Goal: Entertainment & Leisure: Consume media (video, audio)

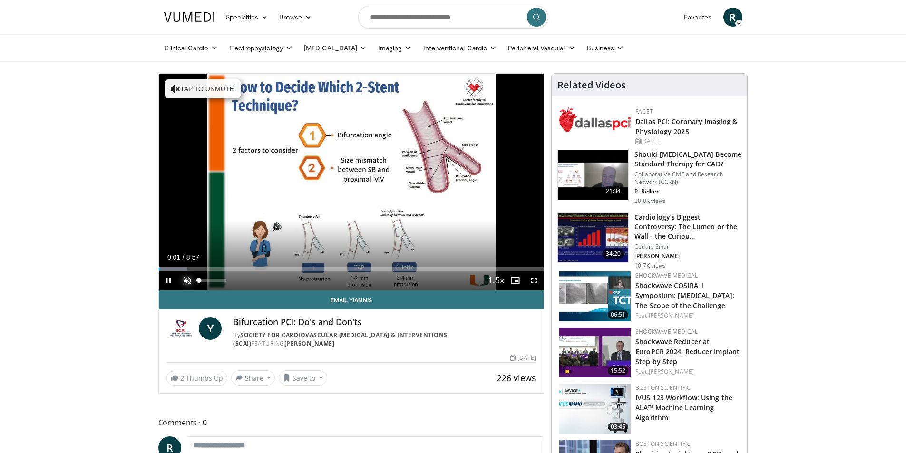
click at [187, 277] on span "Video Player" at bounding box center [187, 280] width 19 height 19
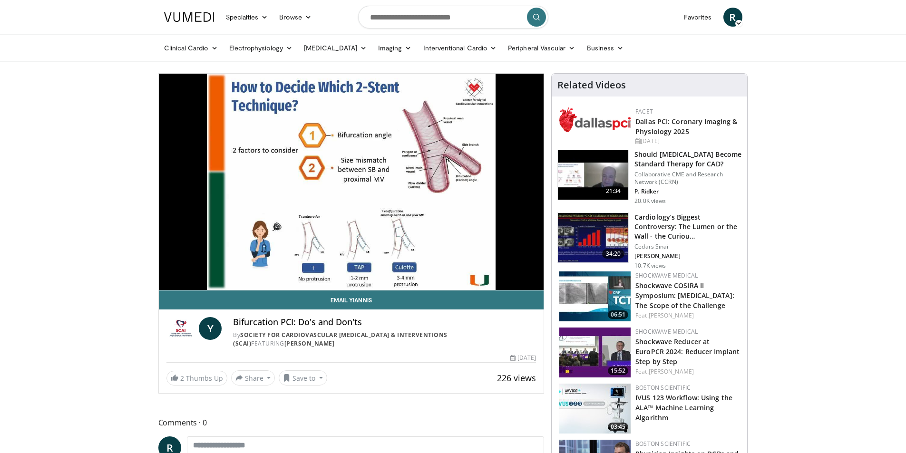
click at [182, 270] on div "10 seconds Tap to unmute" at bounding box center [351, 182] width 385 height 217
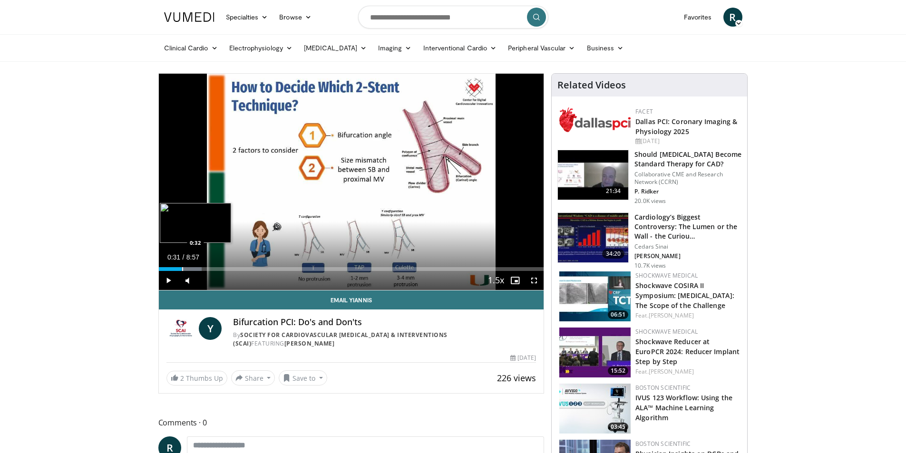
click at [182, 270] on div "Progress Bar" at bounding box center [182, 269] width 1 height 4
click at [171, 281] on span "Video Player" at bounding box center [168, 280] width 19 height 19
click at [178, 267] on div "Progress Bar" at bounding box center [178, 269] width 1 height 4
click at [172, 269] on div "0:27" at bounding box center [169, 269] width 20 height 4
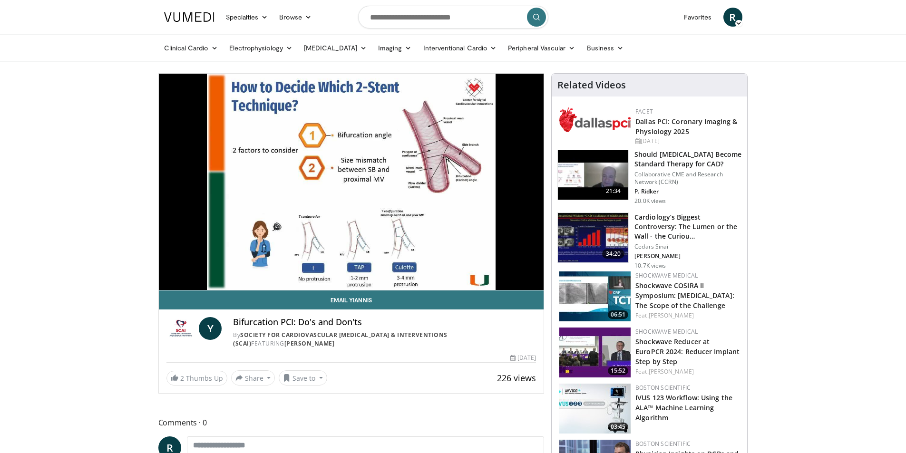
click at [169, 269] on div "10 seconds Tap to unmute" at bounding box center [351, 182] width 385 height 217
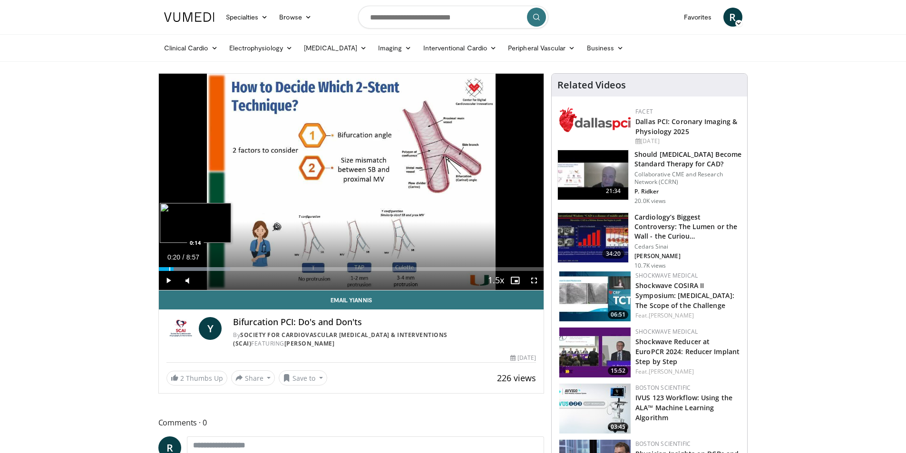
click at [169, 269] on div "Progress Bar" at bounding box center [169, 269] width 1 height 4
click at [167, 281] on span "Video Player" at bounding box center [168, 280] width 19 height 19
click at [187, 267] on div "Loaded : 18.59% 0:16 0:41" at bounding box center [351, 269] width 385 height 4
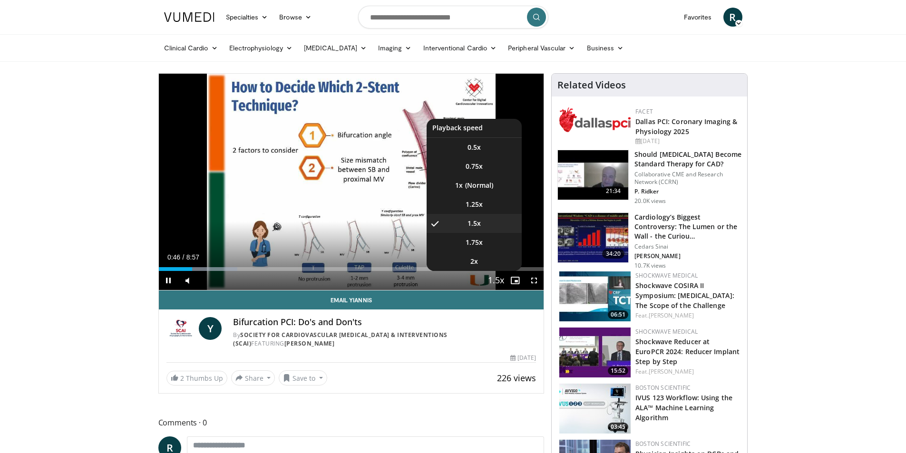
click at [493, 280] on span "Video Player" at bounding box center [496, 281] width 13 height 19
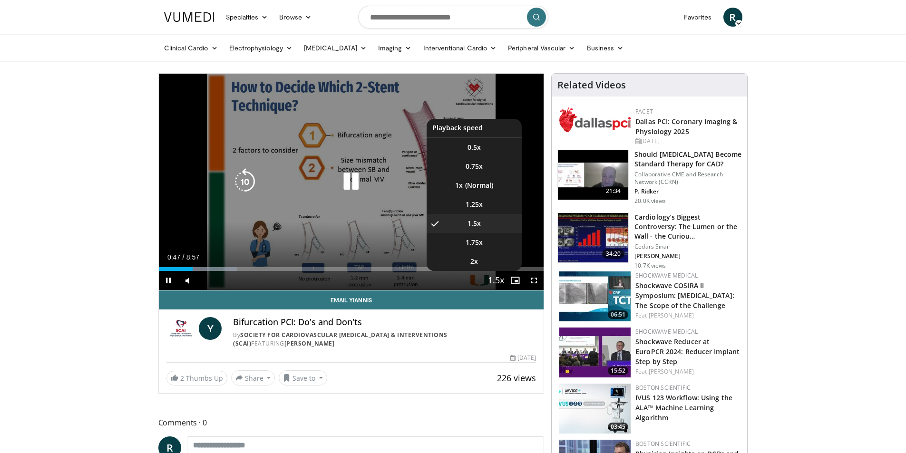
click at [493, 280] on video-js "**********" at bounding box center [351, 182] width 385 height 217
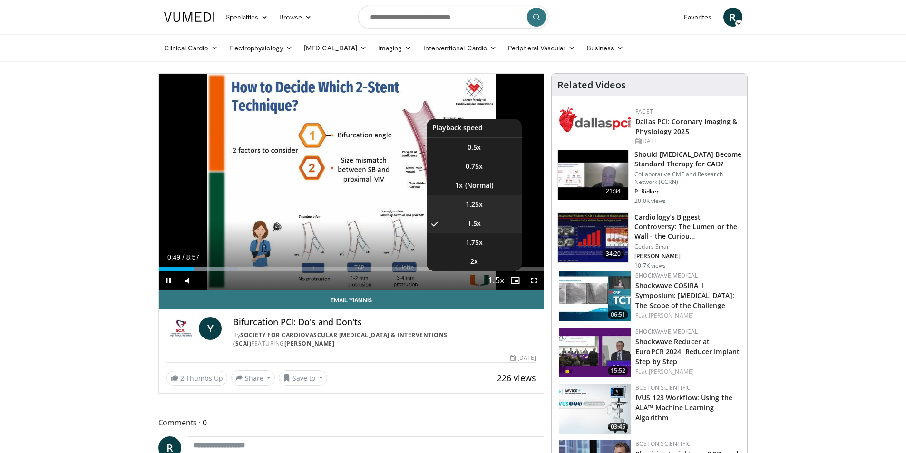
click at [480, 202] on span "1.25x" at bounding box center [474, 205] width 17 height 10
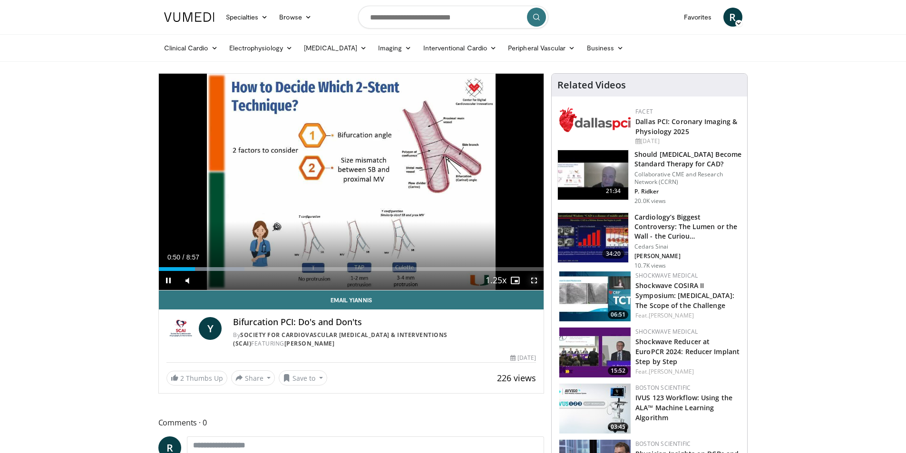
click at [534, 281] on span "Video Player" at bounding box center [534, 280] width 19 height 19
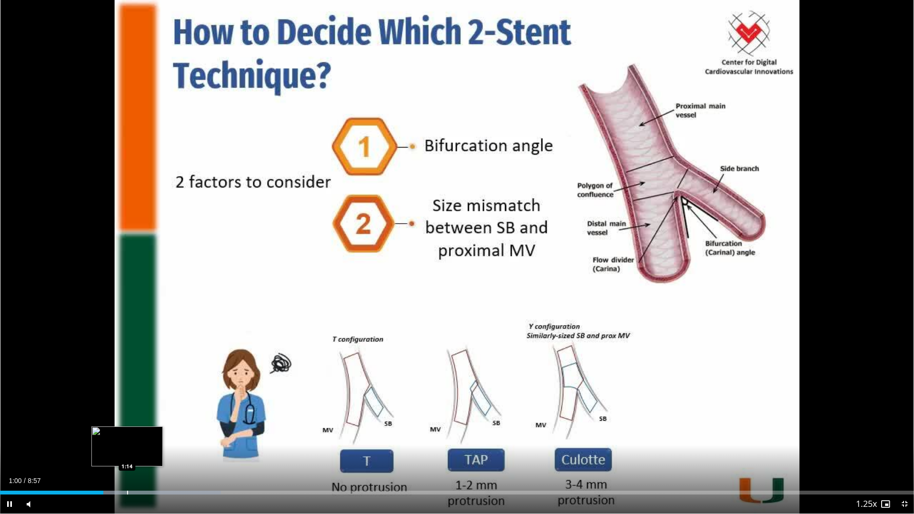
click at [127, 453] on div "Progress Bar" at bounding box center [127, 493] width 1 height 4
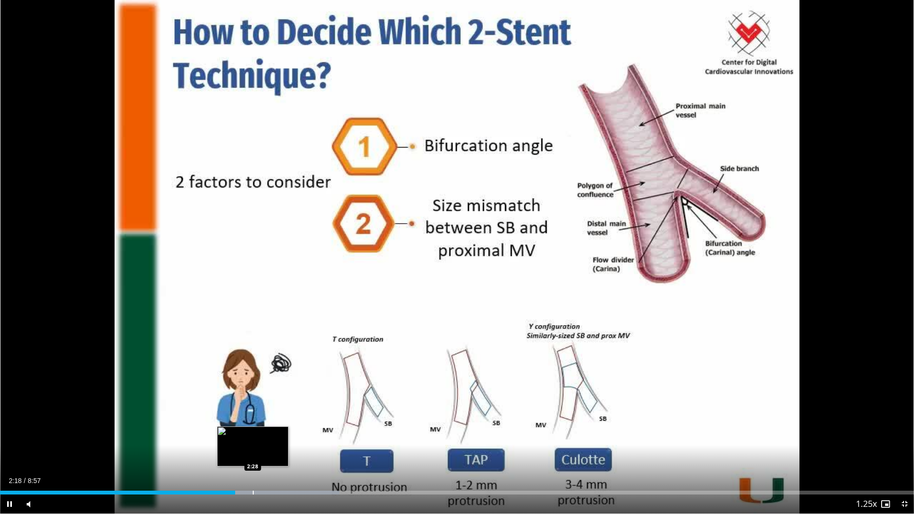
click at [253, 453] on div "Progress Bar" at bounding box center [253, 493] width 1 height 4
click at [251, 453] on div "Progress Bar" at bounding box center [251, 493] width 1 height 4
click at [249, 453] on div "Progress Bar" at bounding box center [249, 493] width 1 height 4
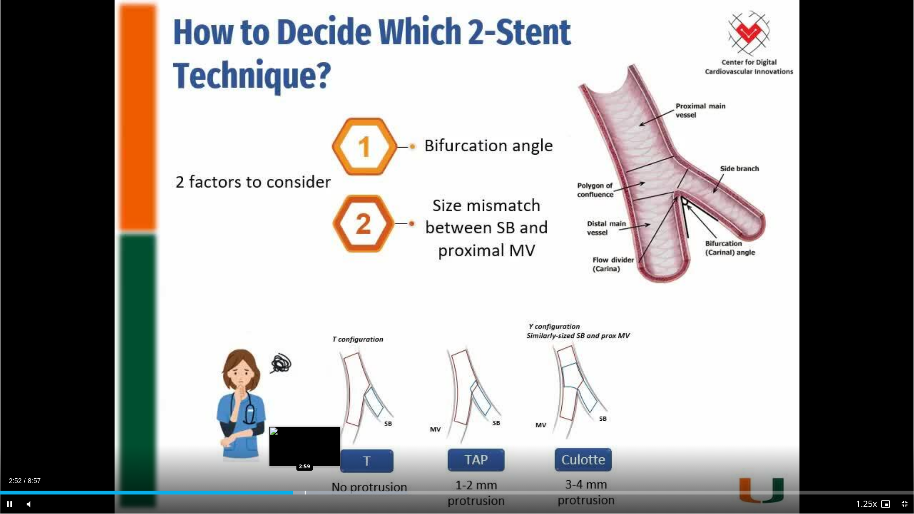
click at [305, 453] on div "Progress Bar" at bounding box center [305, 493] width 1 height 4
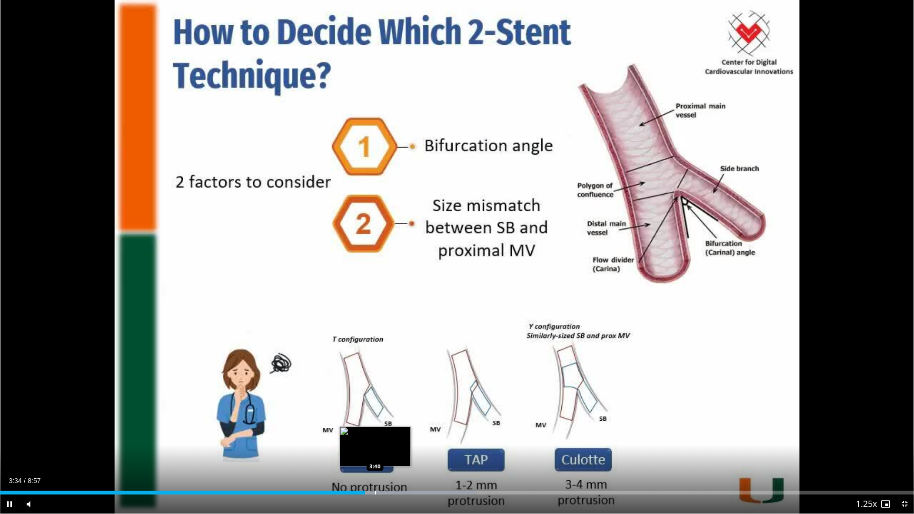
click at [375, 453] on div "Loaded : 52.04% 3:34 3:40" at bounding box center [457, 489] width 914 height 9
click at [393, 453] on div "Progress Bar" at bounding box center [393, 493] width 1 height 4
click at [408, 453] on div "Progress Bar" at bounding box center [408, 493] width 1 height 4
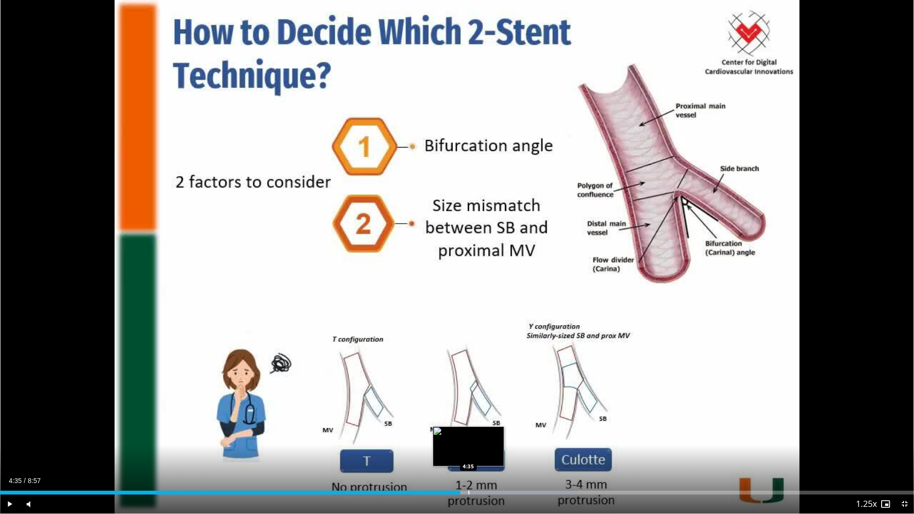
click at [468, 453] on div "Progress Bar" at bounding box center [468, 493] width 1 height 4
click at [480, 453] on div "Progress Bar" at bounding box center [480, 493] width 1 height 4
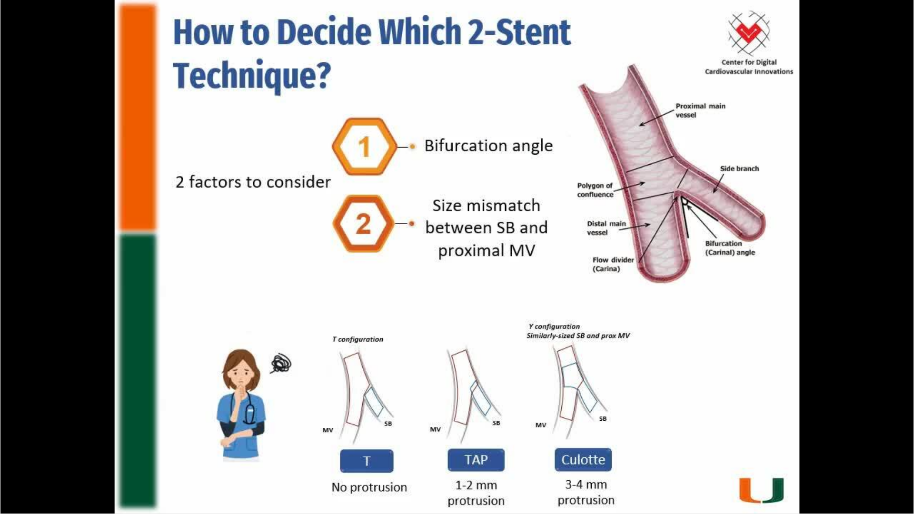
click at [494, 453] on video-js "**********" at bounding box center [457, 257] width 914 height 514
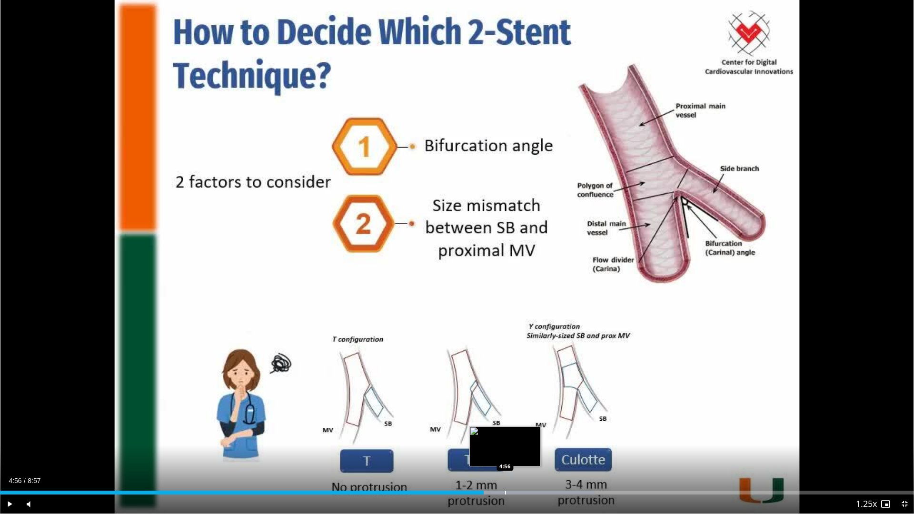
click at [505, 453] on div "Progress Bar" at bounding box center [505, 493] width 1 height 4
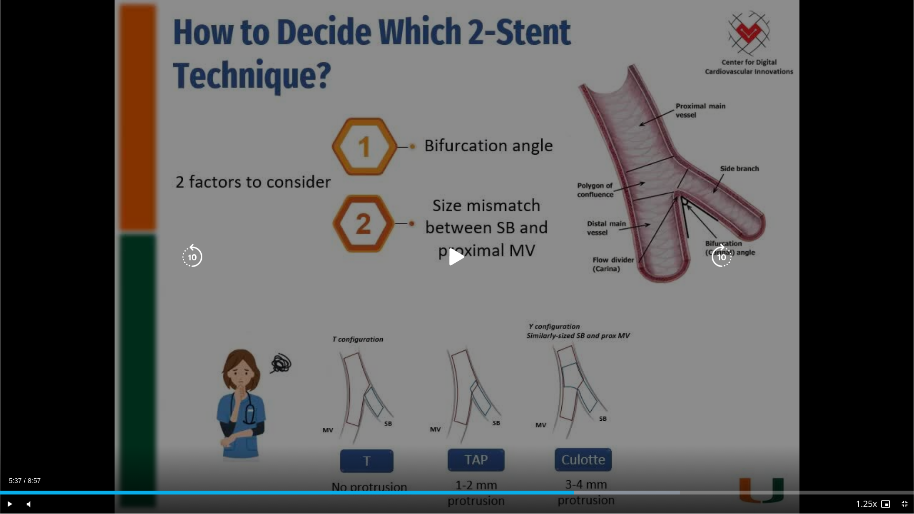
drag, startPoint x: 574, startPoint y: 493, endPoint x: 594, endPoint y: 493, distance: 20.0
click at [0, 0] on div "Progress Bar" at bounding box center [0, 0] width 0 height 0
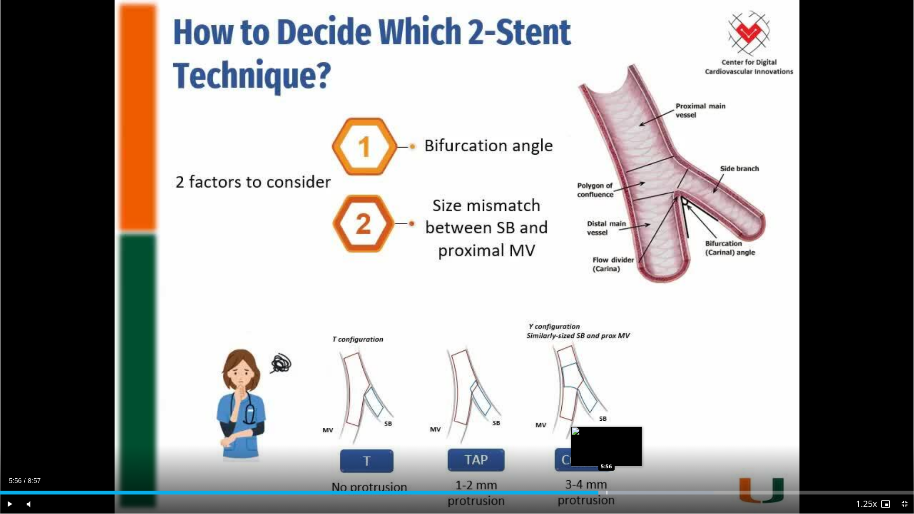
click at [606, 453] on div "Progress Bar" at bounding box center [606, 493] width 1 height 4
click at [619, 453] on div "Progress Bar" at bounding box center [619, 493] width 1 height 4
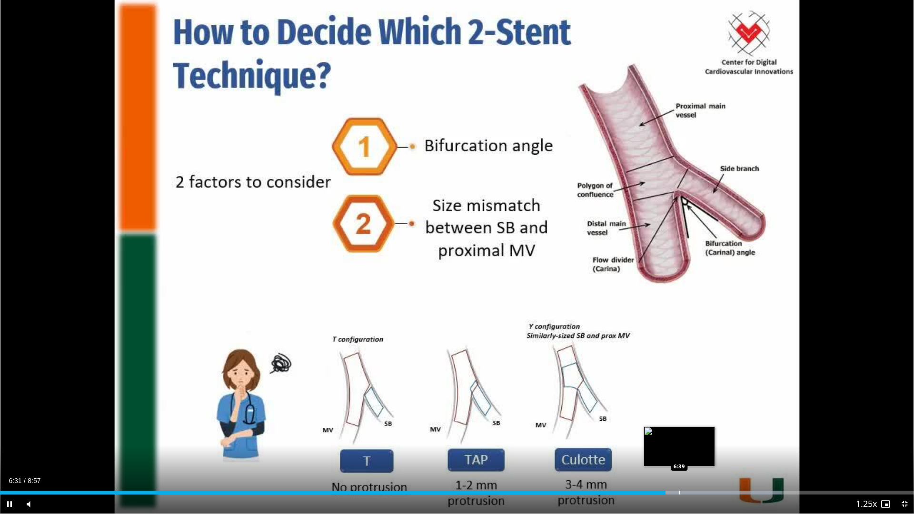
click at [680, 453] on div "Loaded : 85.50% 6:31 6:39" at bounding box center [457, 493] width 914 height 4
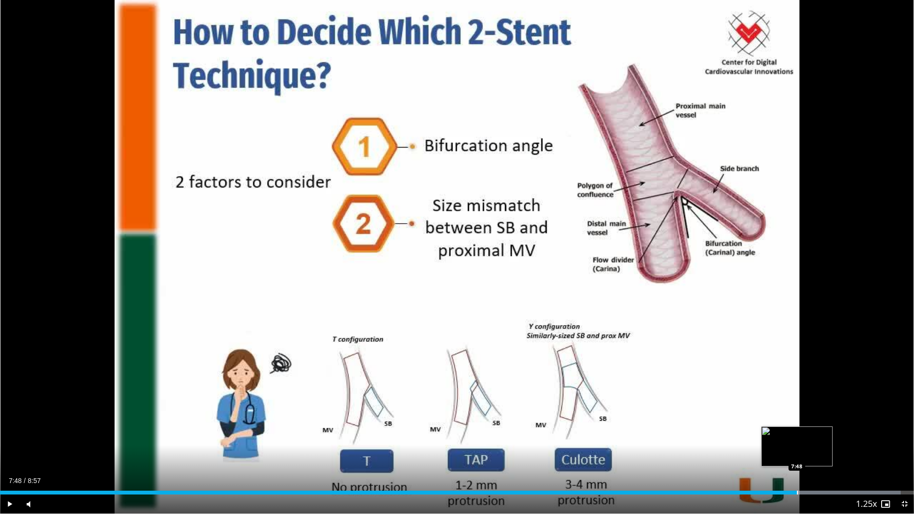
click at [797, 453] on div "Progress Bar" at bounding box center [797, 493] width 1 height 4
click at [851, 453] on div "Progress Bar" at bounding box center [851, 493] width 1 height 4
click at [875, 453] on div "Progress Bar" at bounding box center [875, 493] width 1 height 4
click at [899, 453] on div "Loaded : 100.00% 8:37 8:45" at bounding box center [457, 489] width 914 height 9
click at [906, 453] on span "Video Player" at bounding box center [904, 503] width 19 height 19
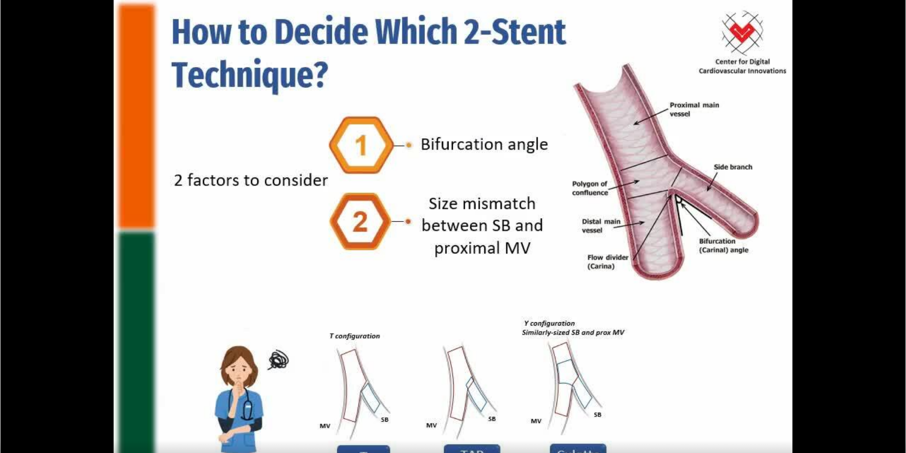
scroll to position [143, 0]
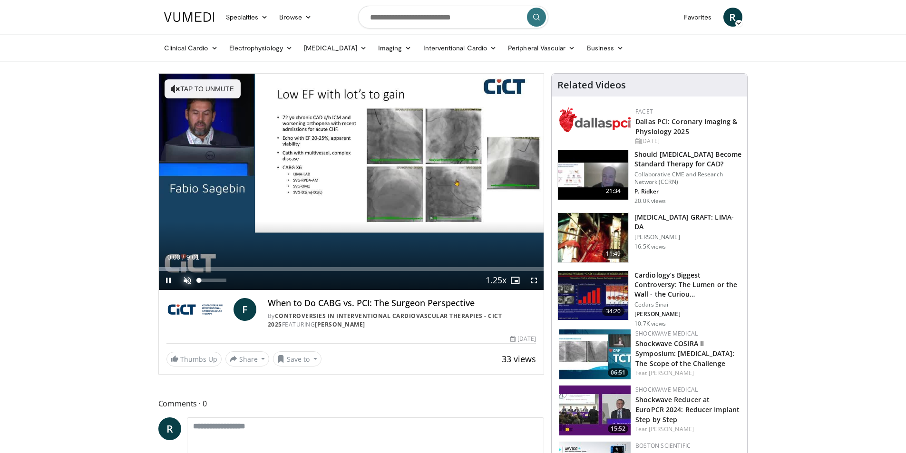
click at [191, 277] on span "Video Player" at bounding box center [187, 280] width 19 height 19
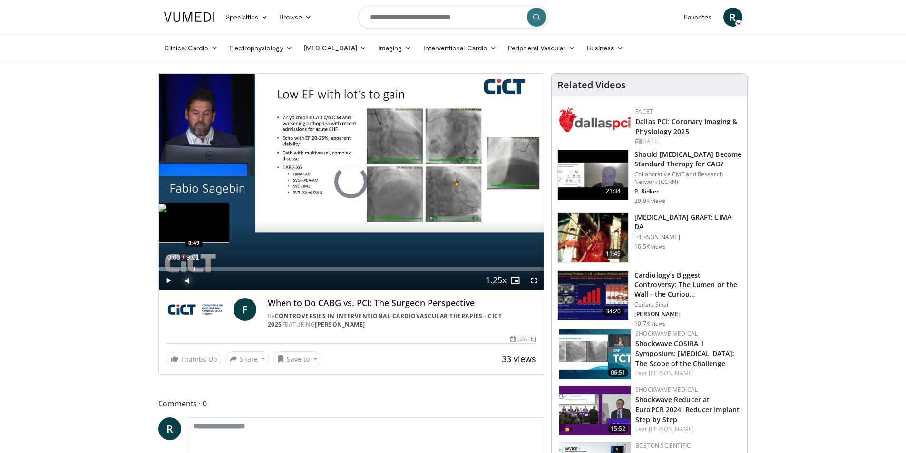
click at [194, 271] on div "Progress Bar" at bounding box center [194, 269] width 1 height 4
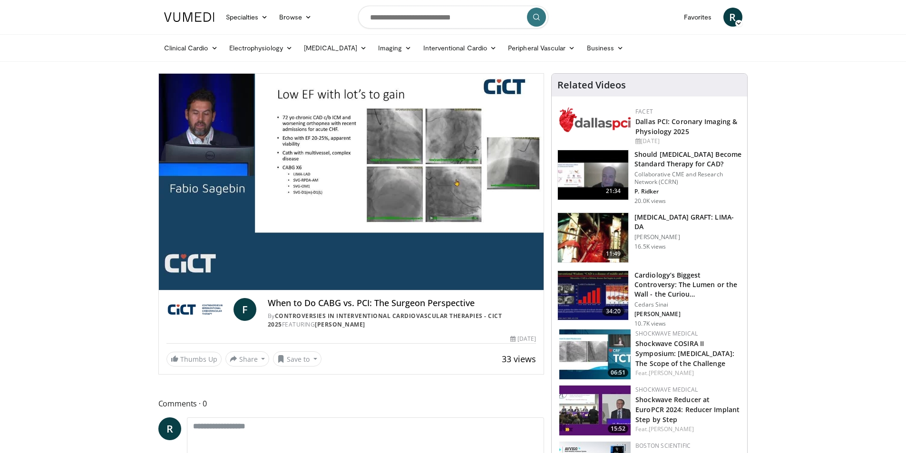
click at [216, 281] on div "10 seconds Tap to unmute" at bounding box center [351, 182] width 385 height 217
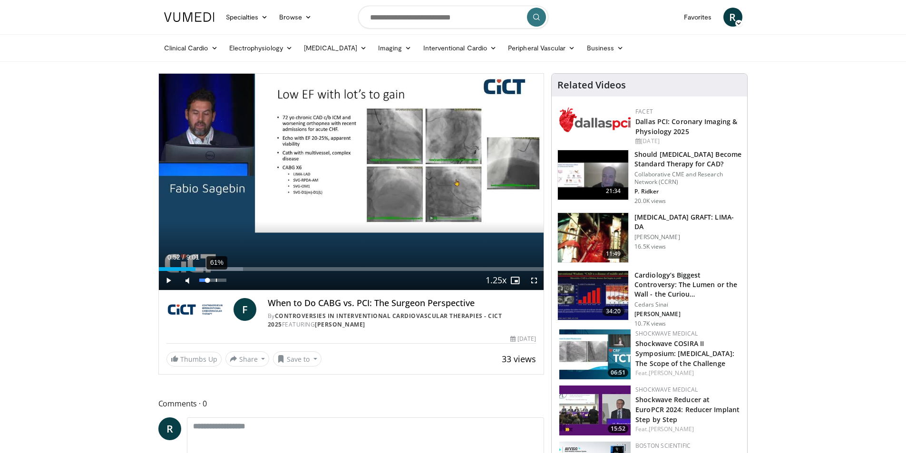
click at [216, 283] on div "61%" at bounding box center [213, 280] width 33 height 19
click at [217, 280] on div "61%" at bounding box center [212, 280] width 27 height 3
click at [168, 283] on span "Video Player" at bounding box center [168, 280] width 19 height 19
click at [233, 269] on div "Progress Bar" at bounding box center [233, 269] width 1 height 4
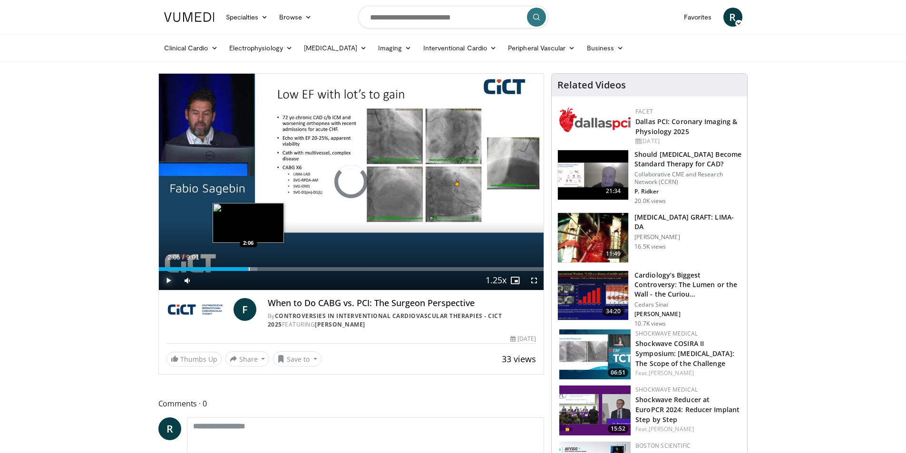
click at [249, 268] on div "Progress Bar" at bounding box center [249, 269] width 1 height 4
click at [269, 270] on div "Progress Bar" at bounding box center [269, 269] width 1 height 4
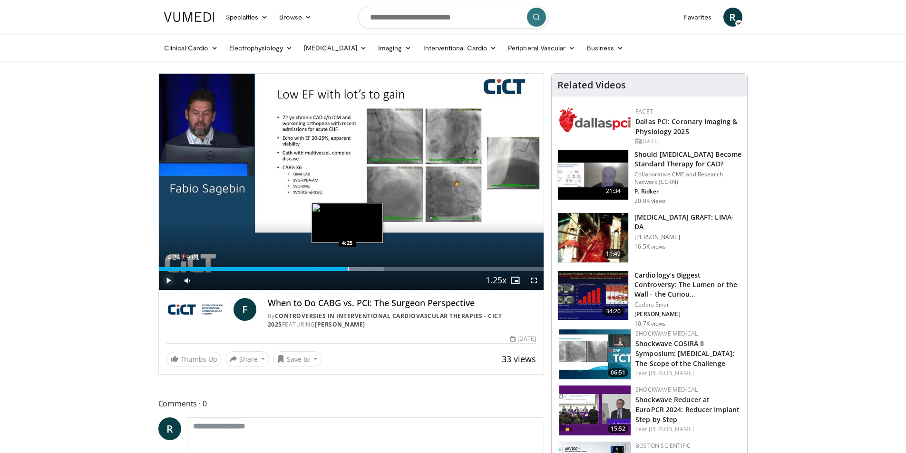
click at [348, 269] on div "Progress Bar" at bounding box center [348, 269] width 1 height 4
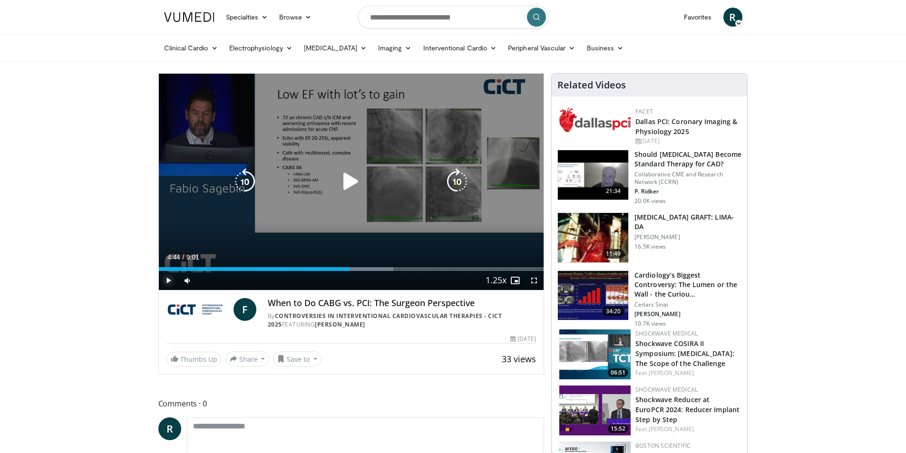
click at [0, 0] on div "Progress Bar" at bounding box center [0, 0] width 0 height 0
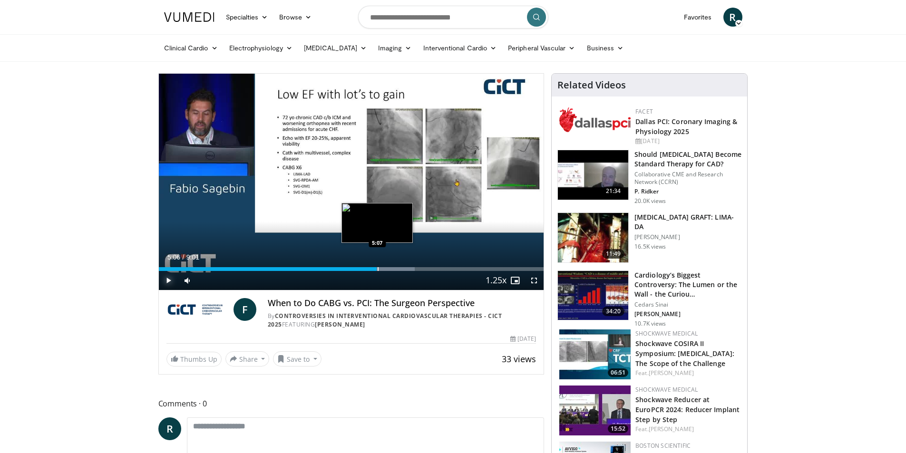
click at [378, 267] on div "Progress Bar" at bounding box center [378, 269] width 1 height 4
click at [388, 269] on div "Progress Bar" at bounding box center [388, 269] width 1 height 4
click at [401, 270] on div "Progress Bar" at bounding box center [400, 269] width 68 height 4
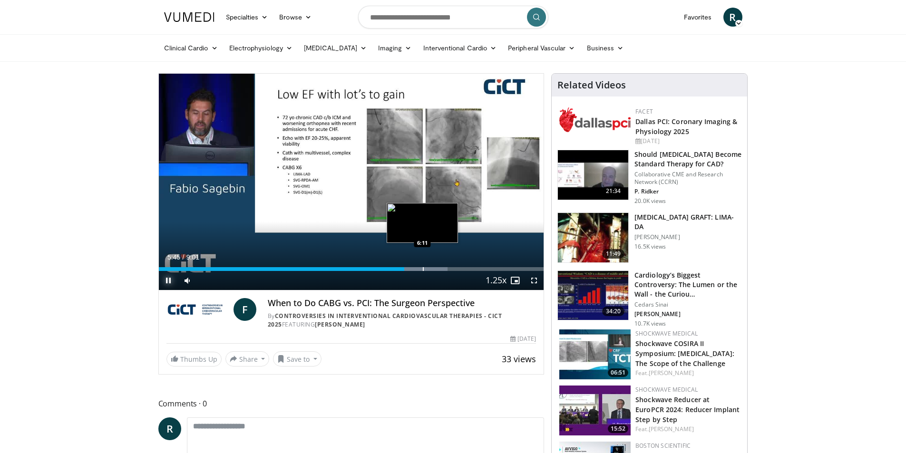
click at [423, 270] on div "Progress Bar" at bounding box center [423, 269] width 1 height 4
click at [445, 271] on div "Progress Bar" at bounding box center [445, 269] width 1 height 4
click at [463, 269] on div "Progress Bar" at bounding box center [463, 269] width 1 height 4
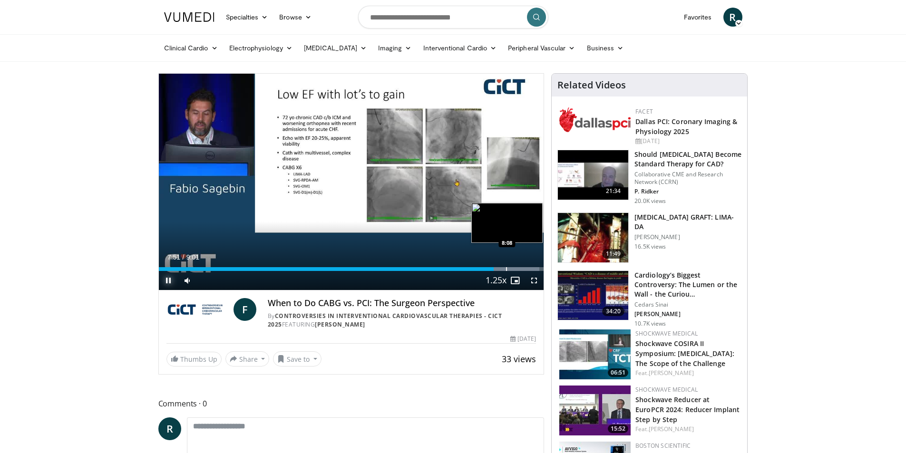
click at [505, 267] on div "Loaded : 98.89% 7:51 8:08" at bounding box center [351, 269] width 385 height 4
click at [520, 268] on div "Progress Bar" at bounding box center [519, 269] width 1 height 4
click at [533, 268] on div "Progress Bar" at bounding box center [533, 269] width 1 height 4
click at [168, 281] on span "Video Player" at bounding box center [168, 280] width 19 height 19
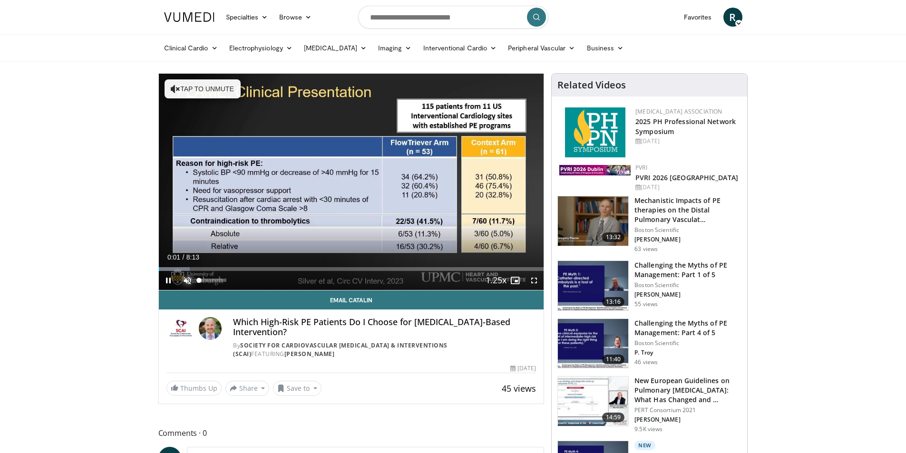
click at [190, 277] on span "Video Player" at bounding box center [187, 280] width 19 height 19
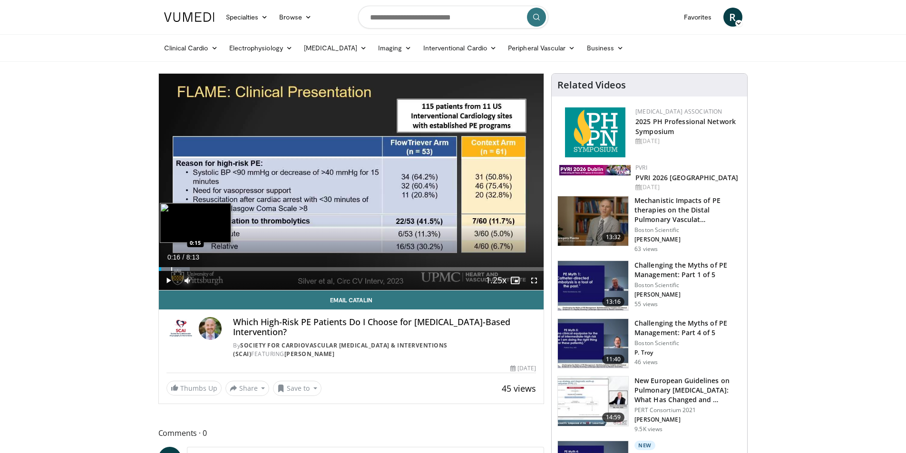
click at [172, 269] on div "Progress Bar" at bounding box center [171, 269] width 1 height 4
click at [205, 267] on div "Progress Bar" at bounding box center [205, 269] width 1 height 4
click at [219, 268] on div "Progress Bar" at bounding box center [219, 269] width 1 height 4
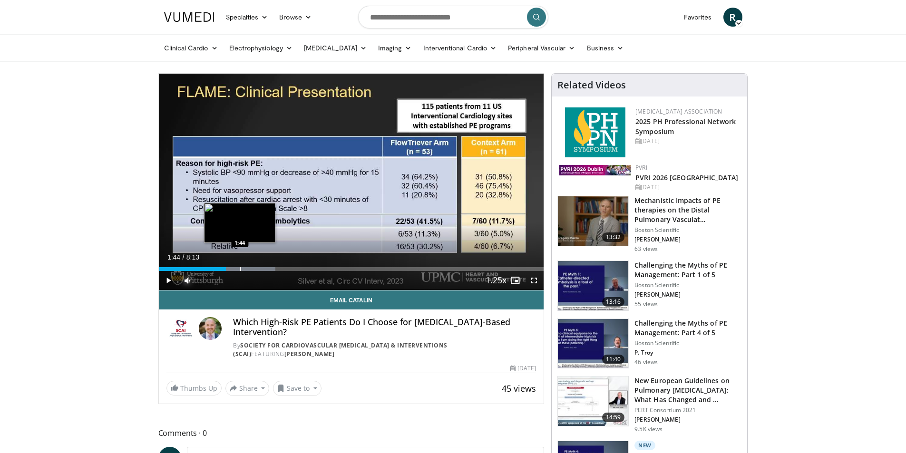
click at [240, 270] on div "Progress Bar" at bounding box center [240, 269] width 1 height 4
click at [259, 269] on div "Progress Bar" at bounding box center [259, 269] width 1 height 4
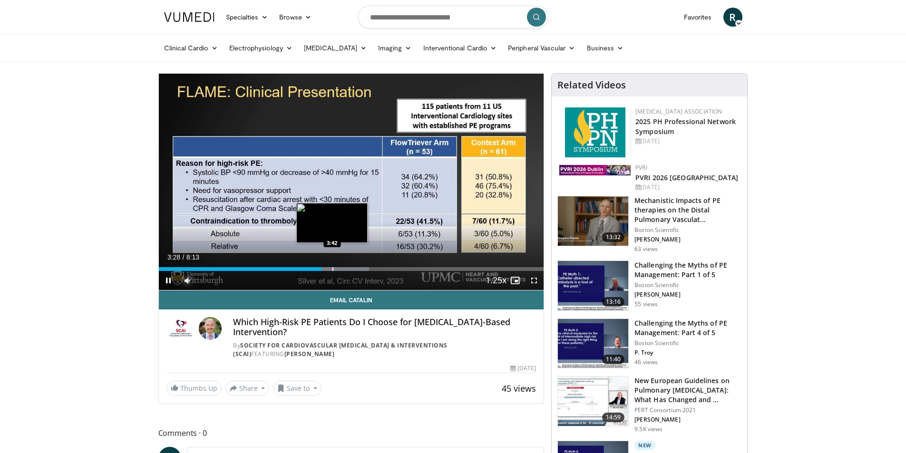
click at [333, 268] on div "Progress Bar" at bounding box center [333, 269] width 1 height 4
click at [350, 269] on div "Progress Bar" at bounding box center [350, 269] width 1 height 4
click at [368, 270] on div "Progress Bar" at bounding box center [368, 269] width 1 height 4
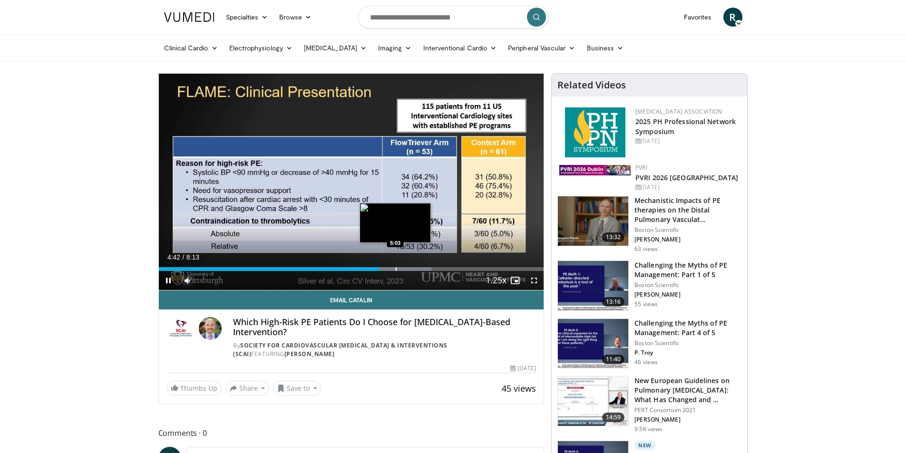
click at [395, 266] on div "Loaded : 70.88% 4:42 5:03" at bounding box center [351, 266] width 385 height 9
click at [415, 269] on div "Progress Bar" at bounding box center [415, 269] width 1 height 4
click at [431, 268] on div "Progress Bar" at bounding box center [431, 269] width 1 height 4
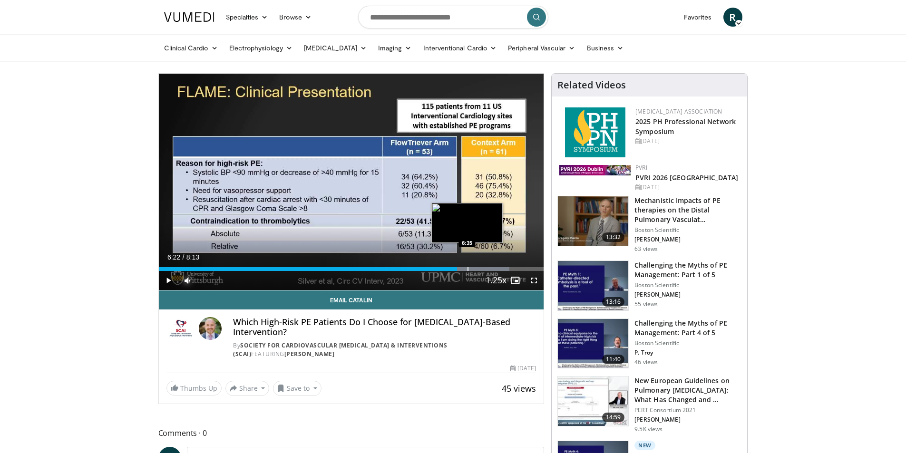
click at [468, 269] on div "Progress Bar" at bounding box center [468, 269] width 1 height 4
click at [482, 270] on div "Progress Bar" at bounding box center [482, 269] width 1 height 4
click at [501, 270] on div "Progress Bar" at bounding box center [501, 269] width 1 height 4
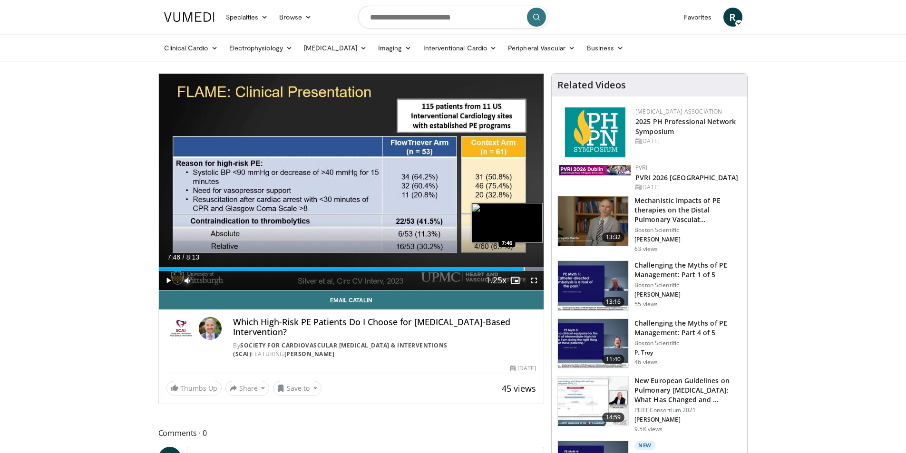
click at [524, 267] on div "Progress Bar" at bounding box center [524, 269] width 1 height 4
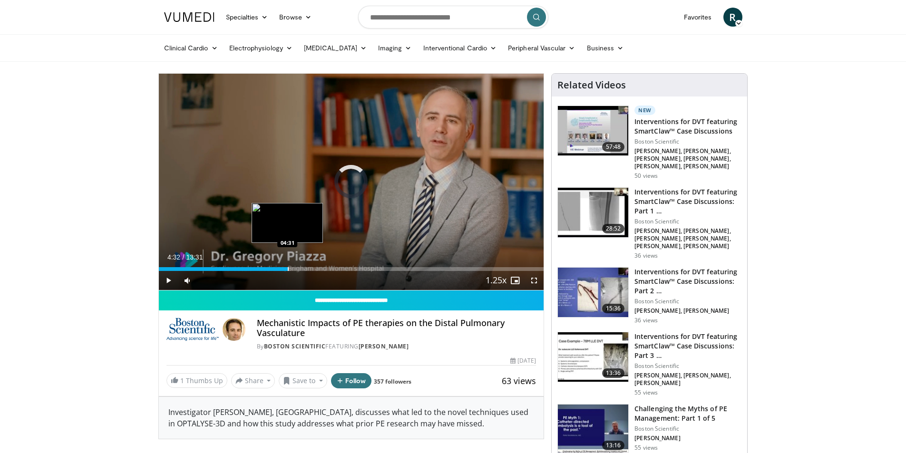
click at [288, 267] on div "Progress Bar" at bounding box center [288, 269] width 1 height 4
click at [320, 267] on div "Progress Bar" at bounding box center [320, 269] width 1 height 4
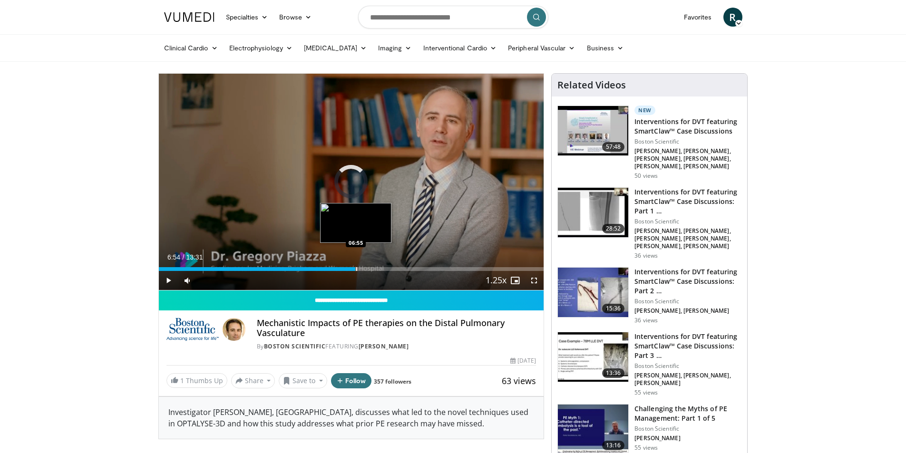
click at [356, 267] on div "Progress Bar" at bounding box center [356, 269] width 1 height 4
click at [380, 268] on div "10 seconds Tap to unmute" at bounding box center [351, 182] width 385 height 217
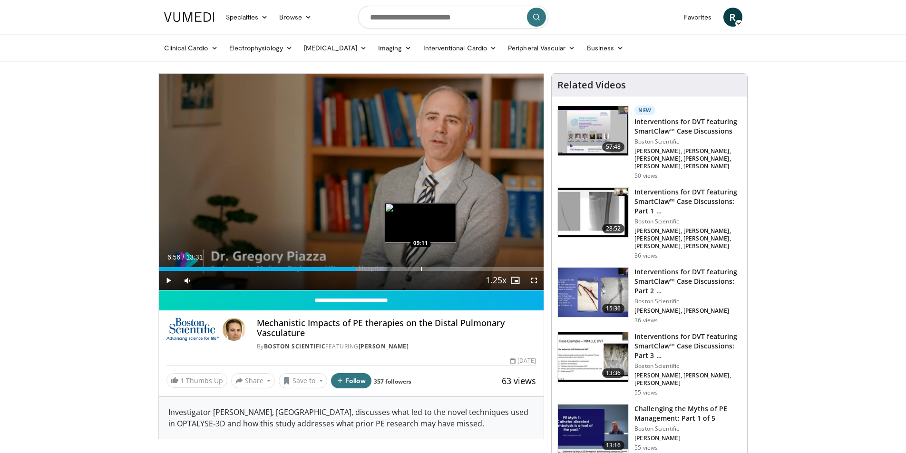
click at [421, 268] on div "Progress Bar" at bounding box center [421, 269] width 1 height 4
click at [168, 279] on span "Video Player" at bounding box center [168, 280] width 19 height 19
click at [448, 270] on div "Progress Bar" at bounding box center [448, 269] width 1 height 4
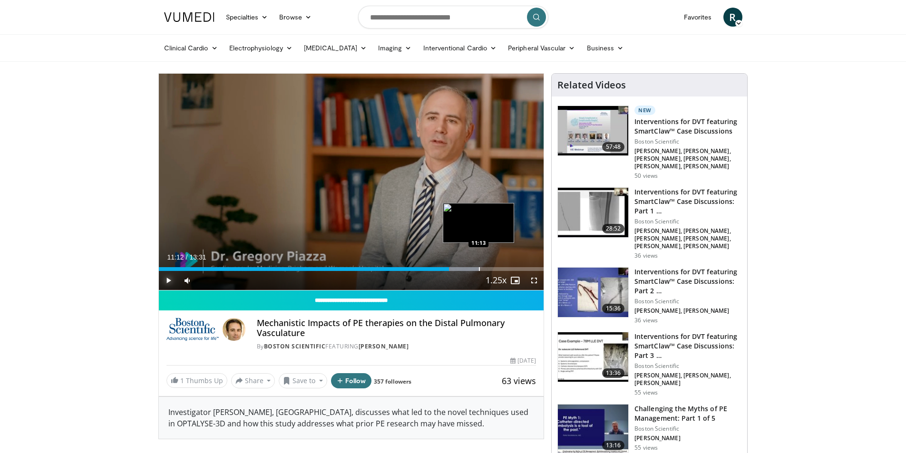
click at [479, 268] on div "Progress Bar" at bounding box center [479, 269] width 1 height 4
click at [495, 266] on div "Loaded : 91.32% 11:19 11:48" at bounding box center [351, 266] width 385 height 9
click at [512, 266] on div "Loaded : 95.03% 11:49 12:25" at bounding box center [351, 266] width 385 height 9
